Goal: Task Accomplishment & Management: Use online tool/utility

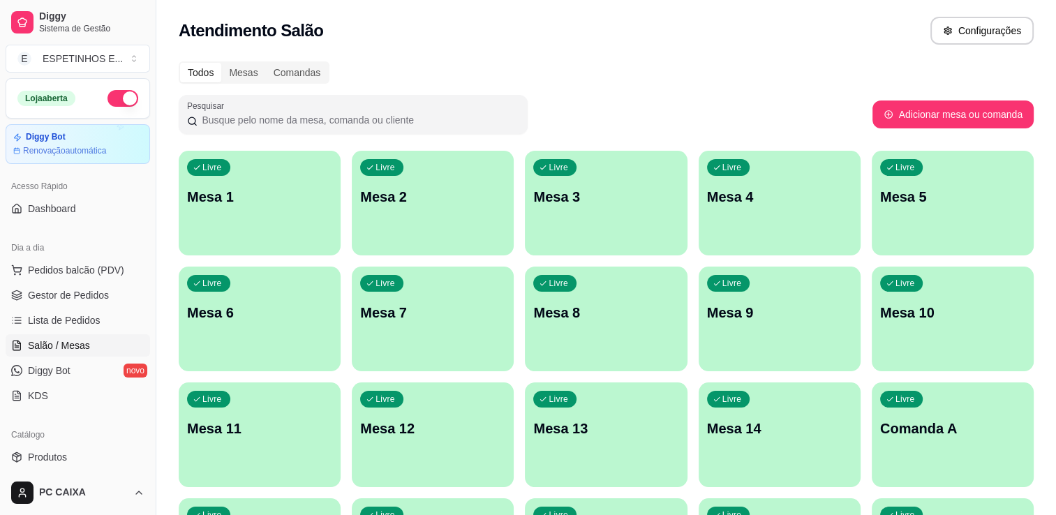
drag, startPoint x: 0, startPoint y: 0, endPoint x: 509, endPoint y: 36, distance: 509.8
click at [509, 36] on div "Atendimento Salão Configurações" at bounding box center [606, 31] width 855 height 28
click at [73, 294] on span "Gestor de Pedidos" at bounding box center [68, 295] width 81 height 14
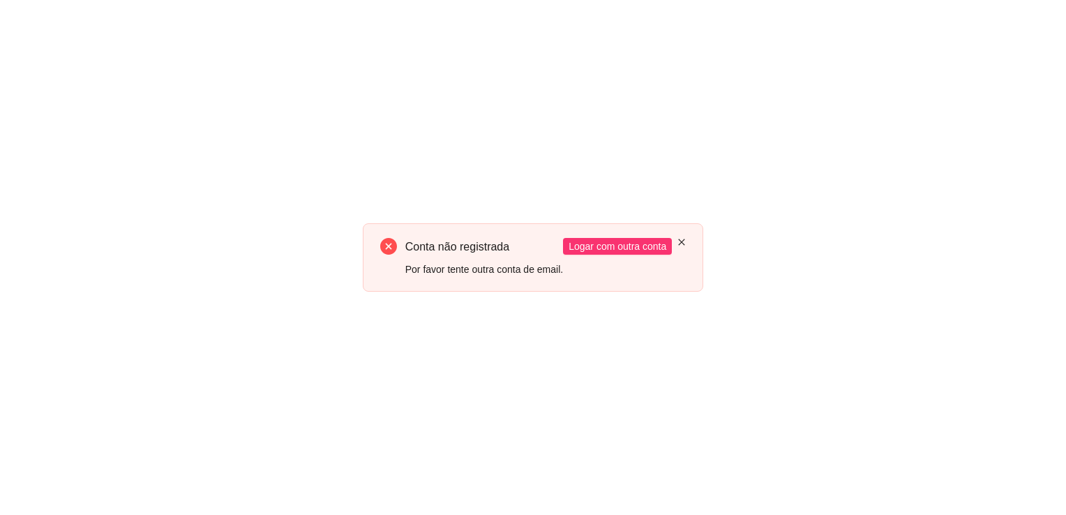
click at [678, 241] on icon "close" at bounding box center [681, 242] width 8 height 8
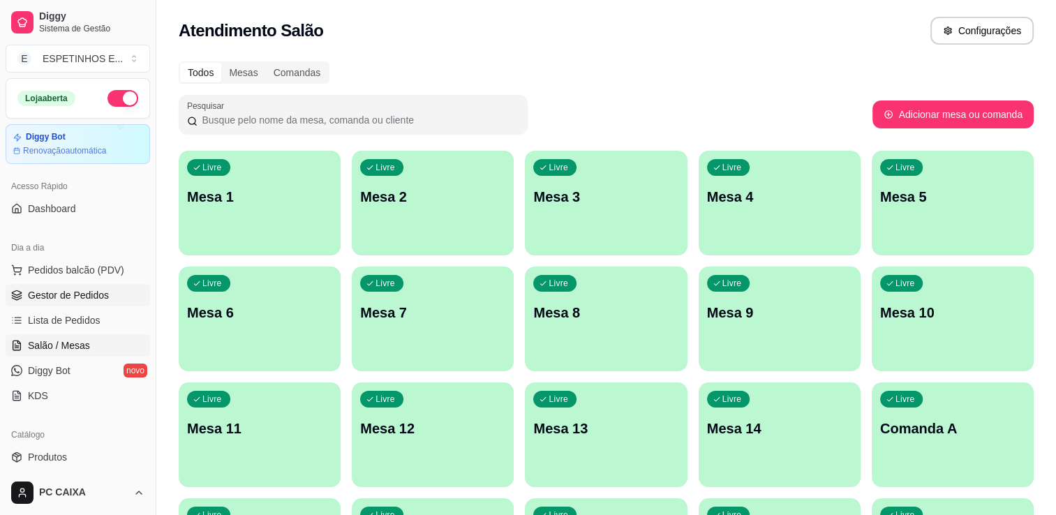
click at [78, 300] on span "Gestor de Pedidos" at bounding box center [68, 295] width 81 height 14
